Goal: Task Accomplishment & Management: Use online tool/utility

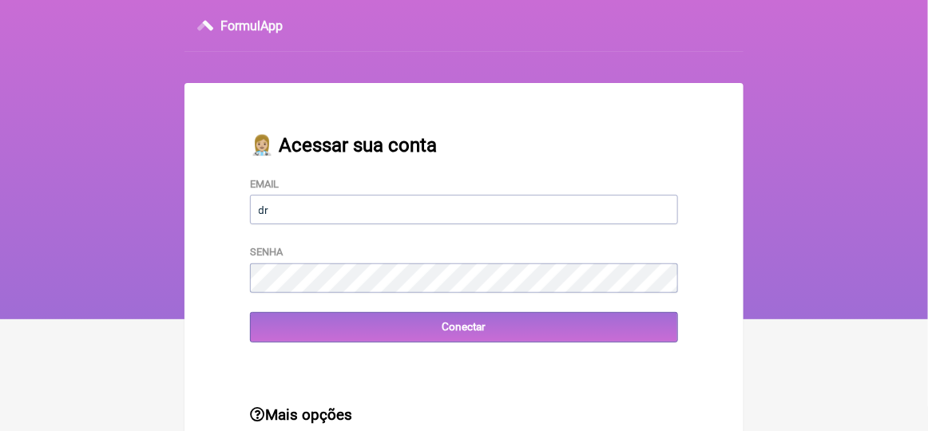
type input "[EMAIL_ADDRESS][DOMAIN_NAME]"
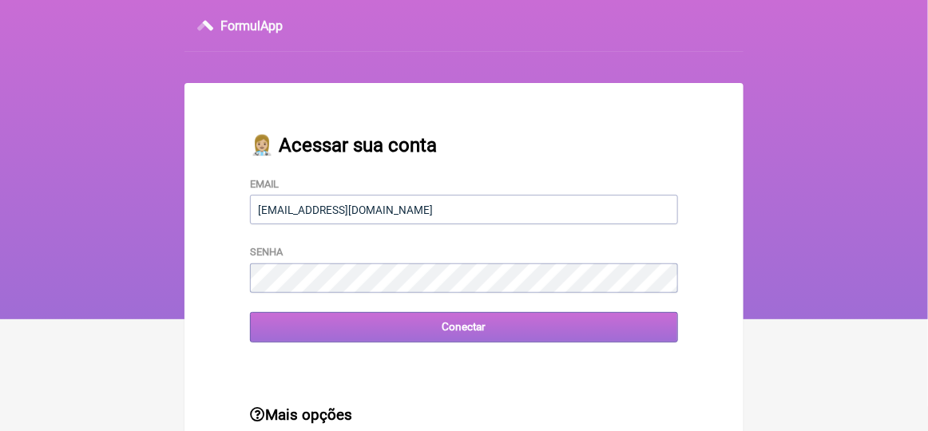
click at [314, 327] on input "Conectar" at bounding box center [464, 327] width 428 height 30
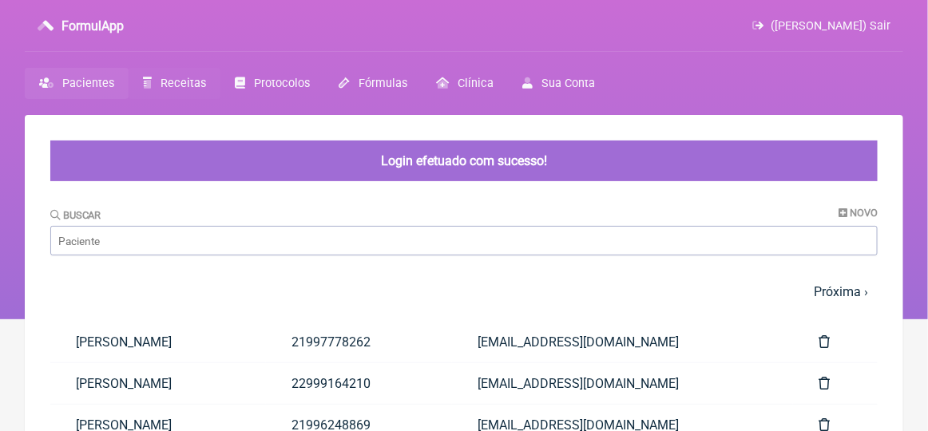
click at [190, 79] on span "Receitas" at bounding box center [184, 84] width 46 height 14
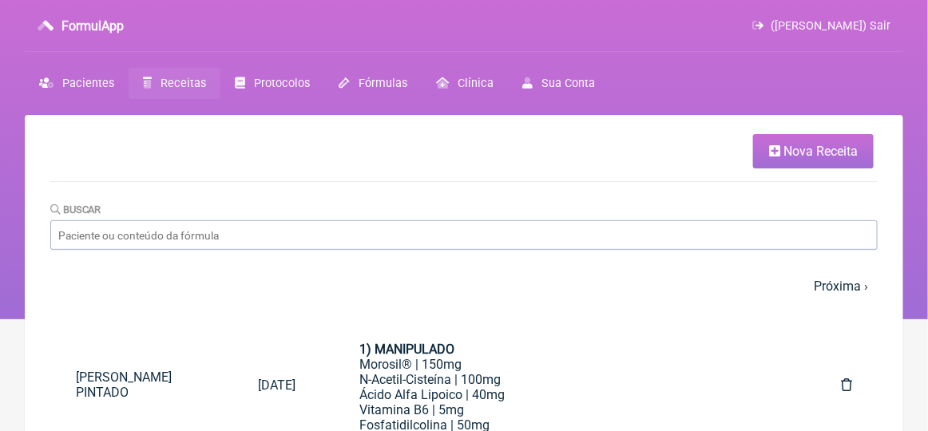
click at [802, 155] on span "Nova Receita" at bounding box center [820, 151] width 74 height 15
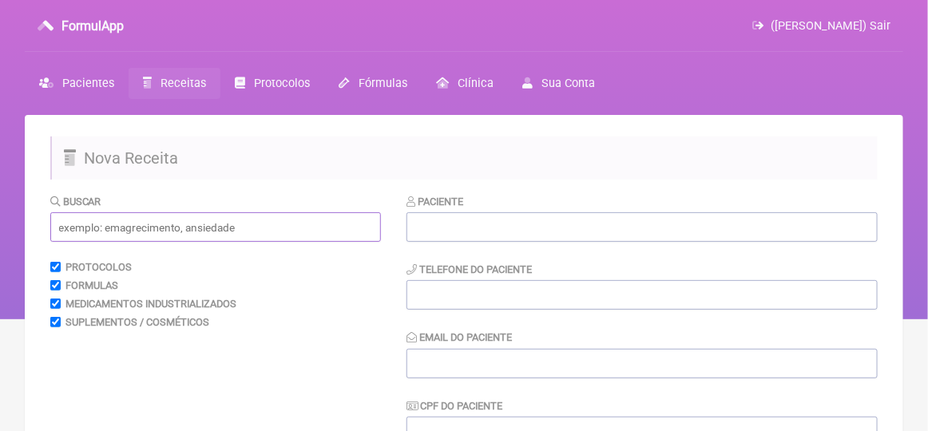
click at [96, 230] on input "text" at bounding box center [215, 227] width 331 height 30
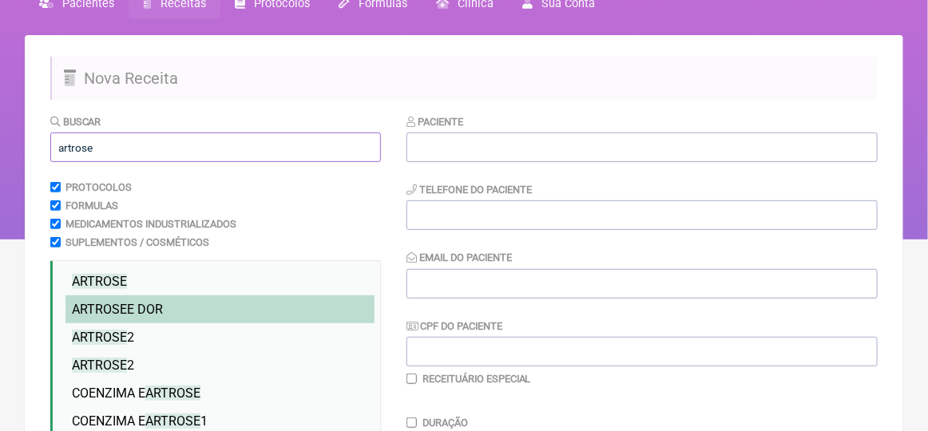
scroll to position [160, 0]
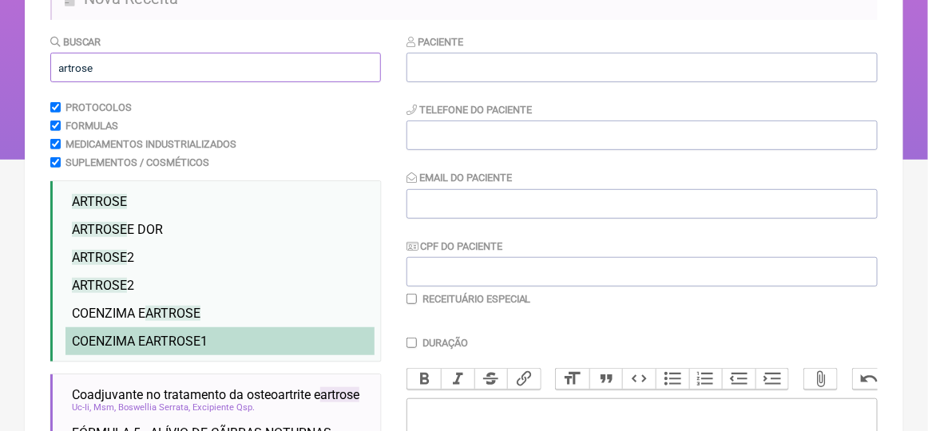
type input "artrose"
click at [157, 343] on span "ARTROSE" at bounding box center [172, 341] width 55 height 15
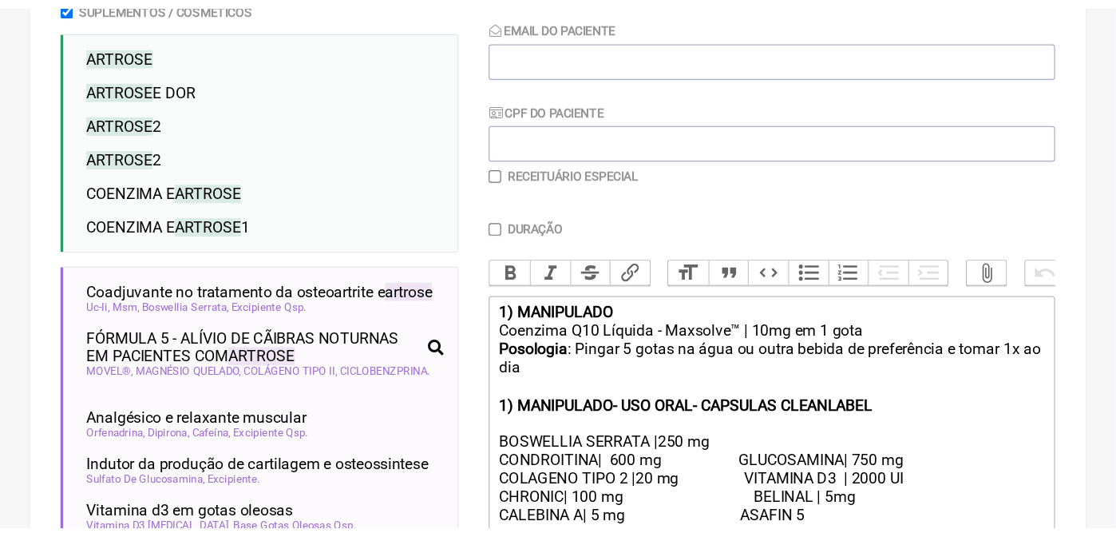
scroll to position [399, 0]
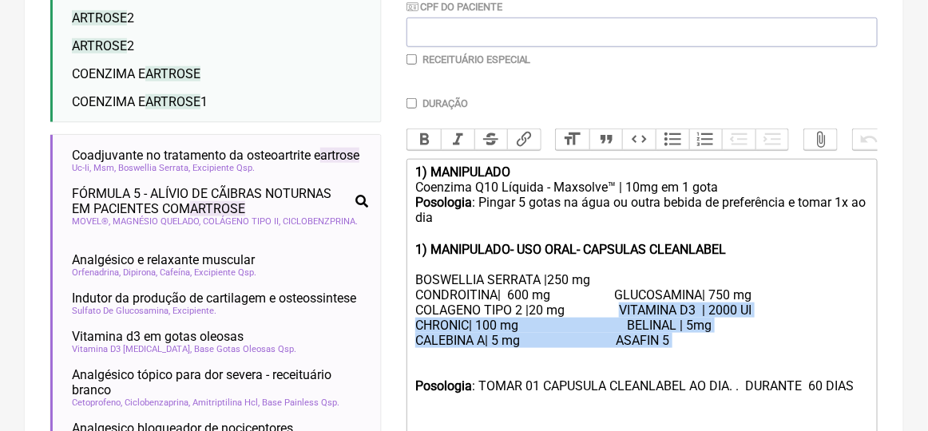
drag, startPoint x: 620, startPoint y: 325, endPoint x: 631, endPoint y: 371, distance: 46.7
click at [631, 363] on div "CONDROITINA| 600 mg GLUCOSAMINA| 750 mg COLAGENO TIPO 2 |20 mg VITAMINA D3 | 20…" at bounding box center [642, 325] width 454 height 76
drag, startPoint x: 680, startPoint y: 371, endPoint x: 574, endPoint y: 341, distance: 110.2
click at [680, 363] on div "CONDROITINA| 600 mg GLUCOSAMINA| 750 mg COLAGENO TIPO 2 |20 mg VITAMINA D3 | 20…" at bounding box center [642, 325] width 454 height 76
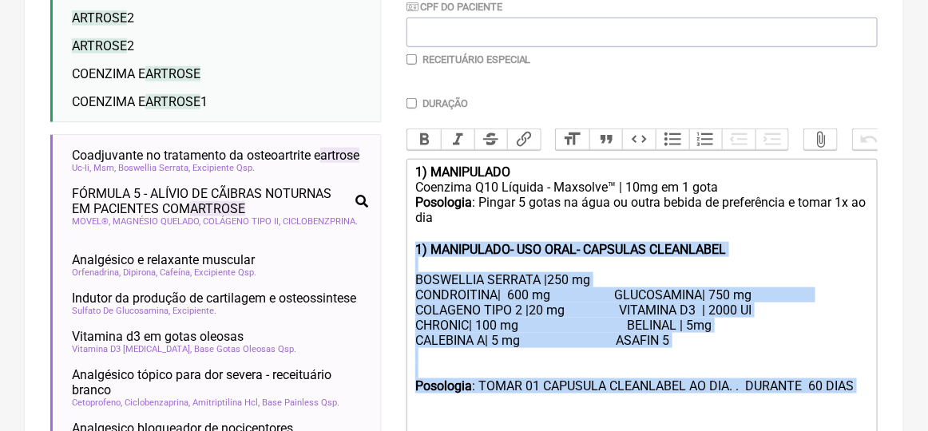
drag, startPoint x: 410, startPoint y: 262, endPoint x: 457, endPoint y: 414, distance: 158.6
click at [457, 414] on trix-editor "1) MANIPULADO Coenzima Q10 Líquida - Maxsolve™ | 10mg em 1 gota Posologia : Pin…" at bounding box center [641, 302] width 471 height 287
type trix-editor "<lor><ipsumd>7) SITAMETCON</adipis></eli><sed>Doeiusmo T95 Incidid - Utlabore™ …"
copy trix-editor "1) MANIPULADO- USO ORAL- CAPSULAS CLEANLABEL BOSWELLIA SERRATA |250 mg CONDROIT…"
